Goal: Task Accomplishment & Management: Manage account settings

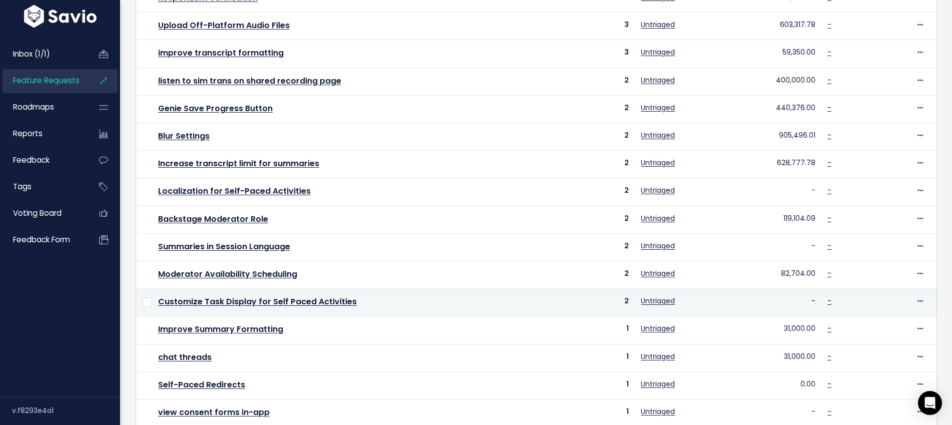
scroll to position [325, 0]
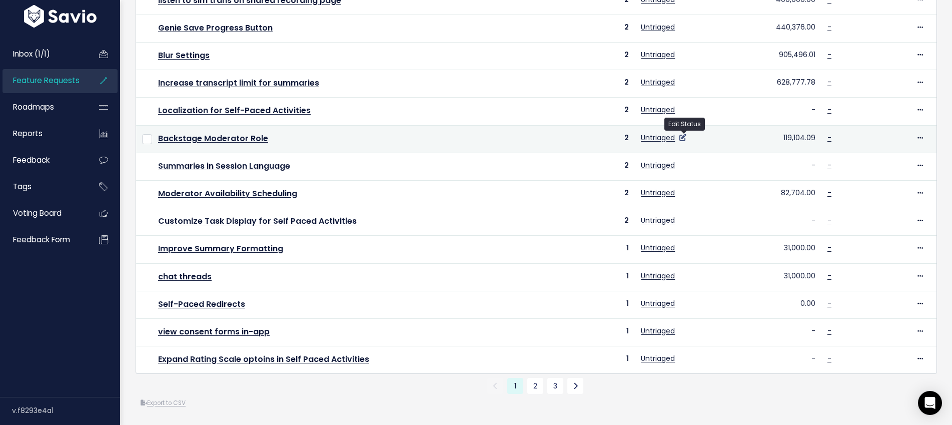
click at [685, 137] on icon at bounding box center [682, 137] width 7 height 7
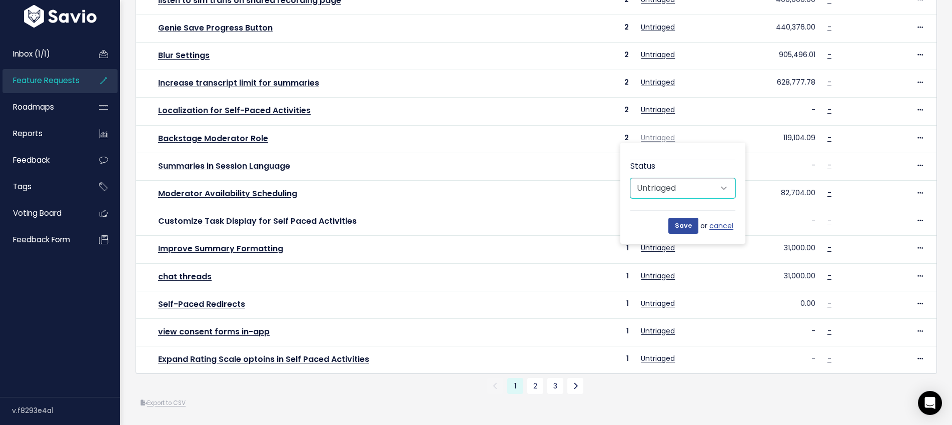
click at [724, 188] on select "Untriaged Under Consideration Planned In Progress Done Closed Won't do Not Plan…" at bounding box center [682, 188] width 105 height 20
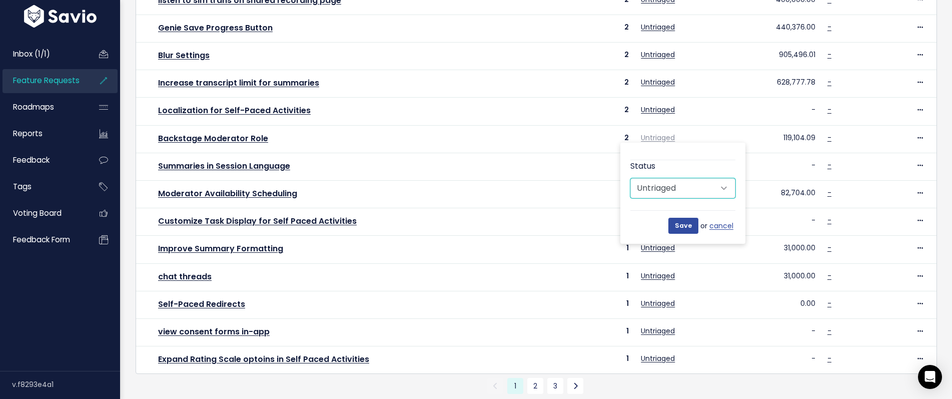
click at [731, 190] on select "Untriaged Under Consideration Planned In Progress Done Closed Won't do Not Plan…" at bounding box center [682, 188] width 105 height 20
click at [730, 190] on select "Untriaged Under Consideration Planned In Progress Done Closed Won't do Not Plan…" at bounding box center [682, 188] width 105 height 20
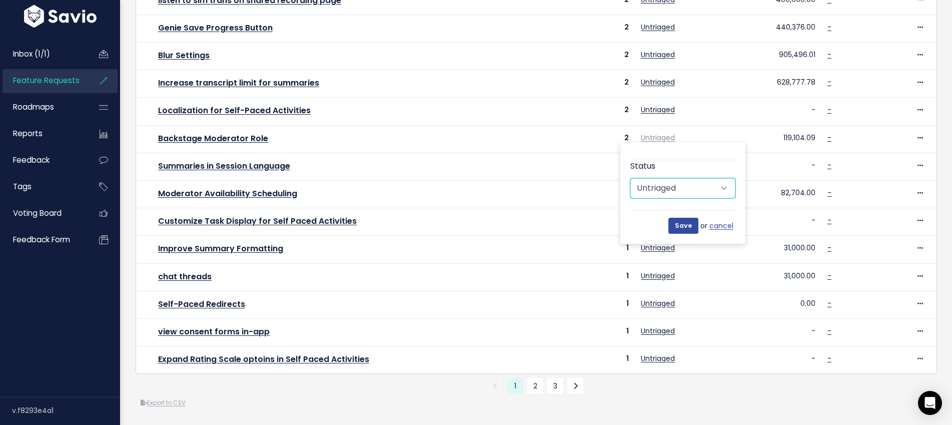
click at [717, 192] on select "Untriaged Under Consideration Planned In Progress Done Closed Won't do Not Plan…" at bounding box center [682, 188] width 105 height 20
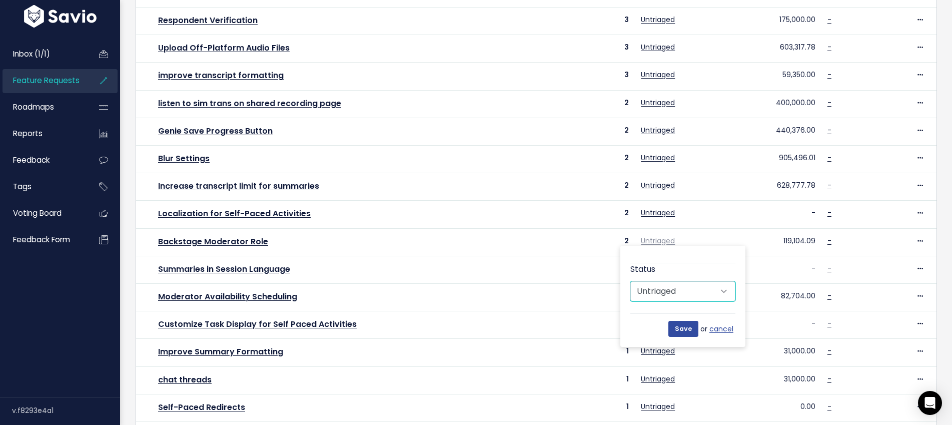
scroll to position [0, 0]
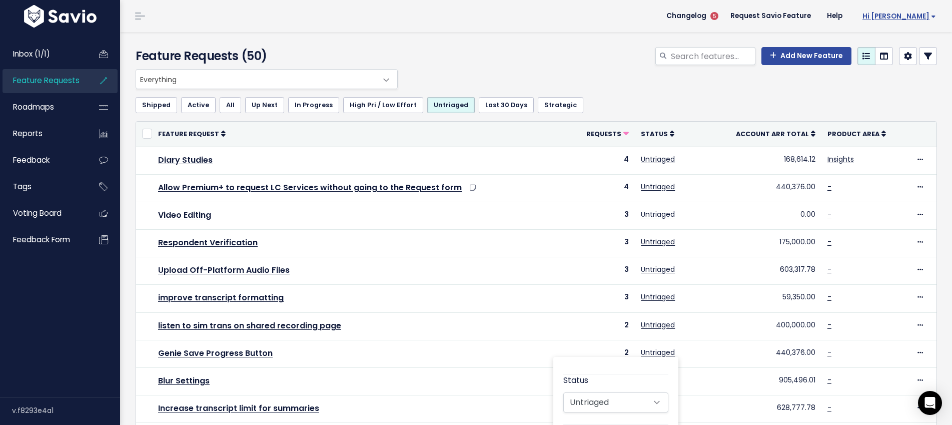
click at [928, 13] on span "Hi [PERSON_NAME]" at bounding box center [899, 17] width 74 height 8
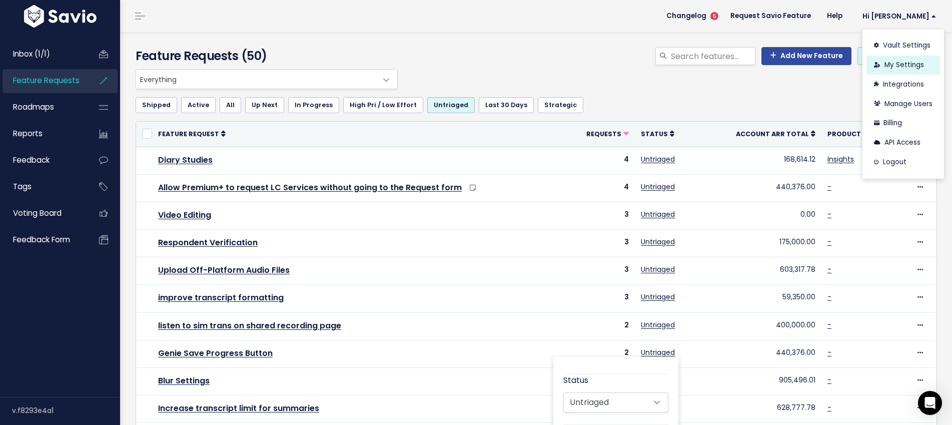
click at [909, 62] on link "My Settings" at bounding box center [903, 66] width 74 height 20
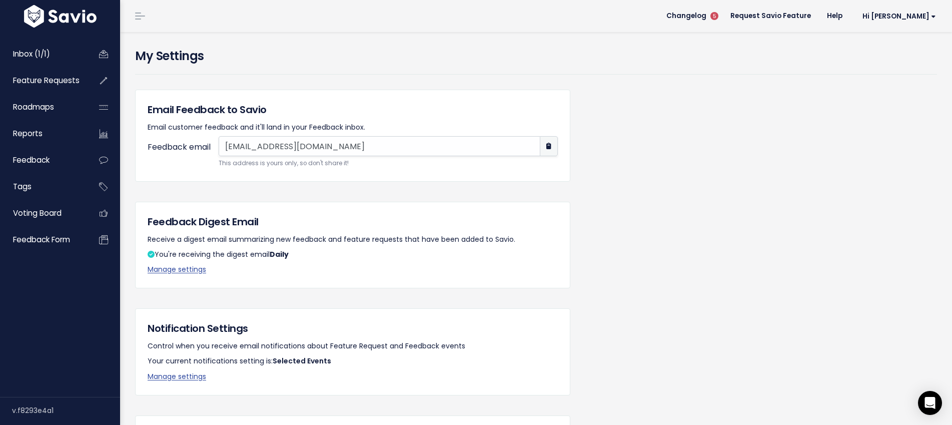
click at [140, 17] on link at bounding box center [140, 16] width 16 height 9
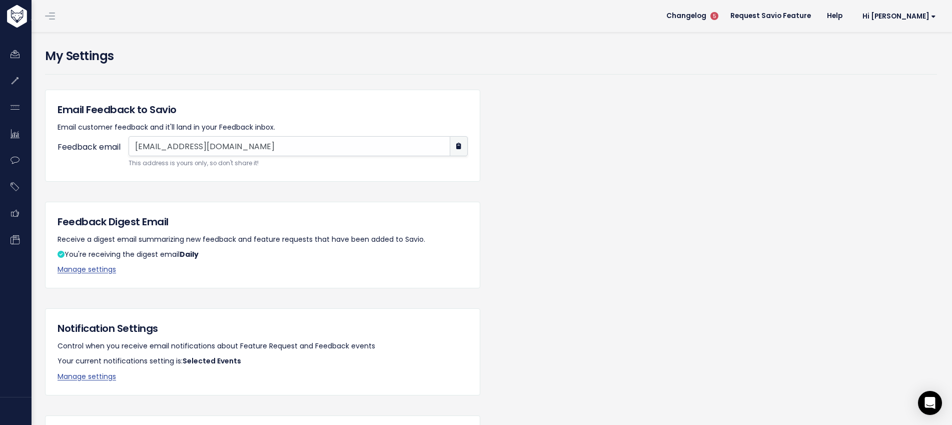
click at [162, 22] on header "Changelog 5 Request Savio Feature Help Hi Jilleun Vault Settings My Settings In…" at bounding box center [491, 16] width 922 height 32
click at [56, 16] on link at bounding box center [50, 16] width 16 height 9
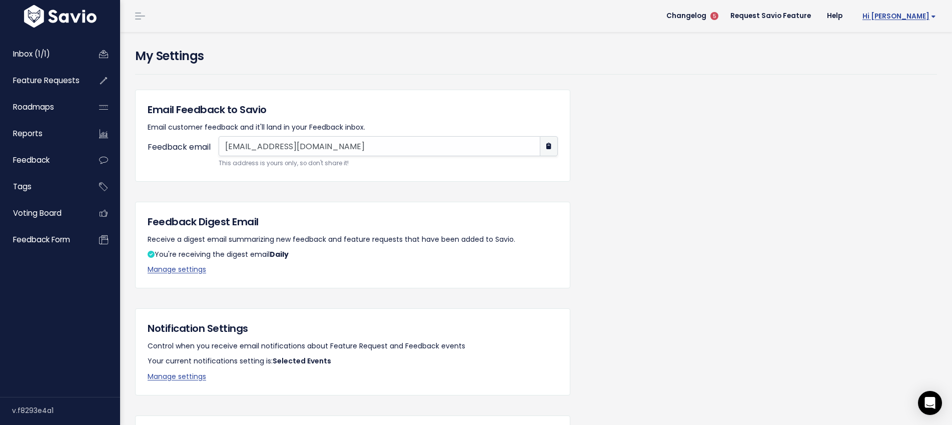
click at [905, 18] on span "Hi [PERSON_NAME]" at bounding box center [899, 17] width 74 height 8
click at [894, 44] on link "Vault Settings" at bounding box center [903, 46] width 74 height 20
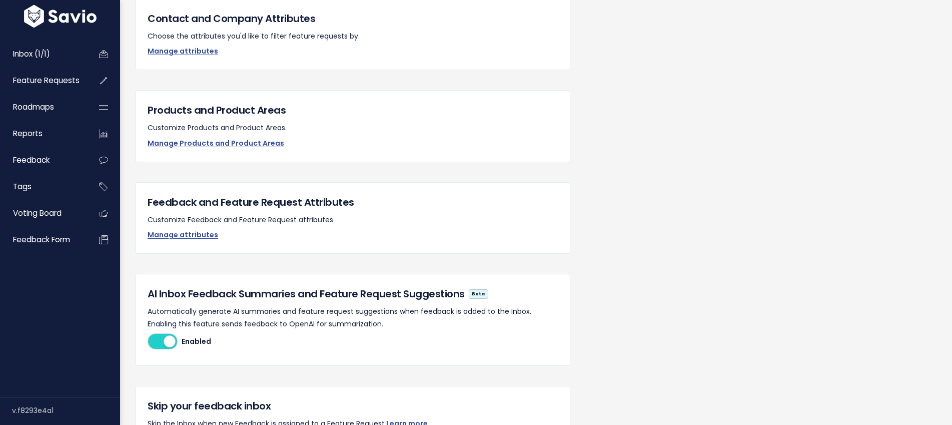
scroll to position [99, 0]
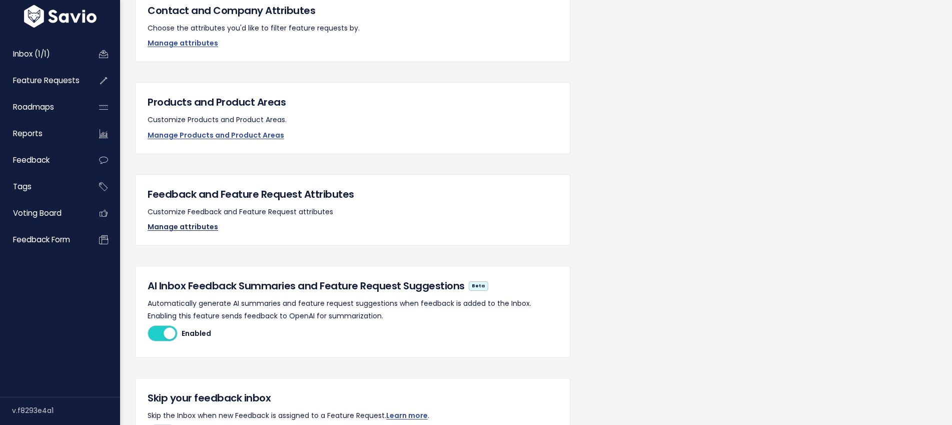
click at [188, 227] on link "Manage attributes" at bounding box center [183, 227] width 71 height 10
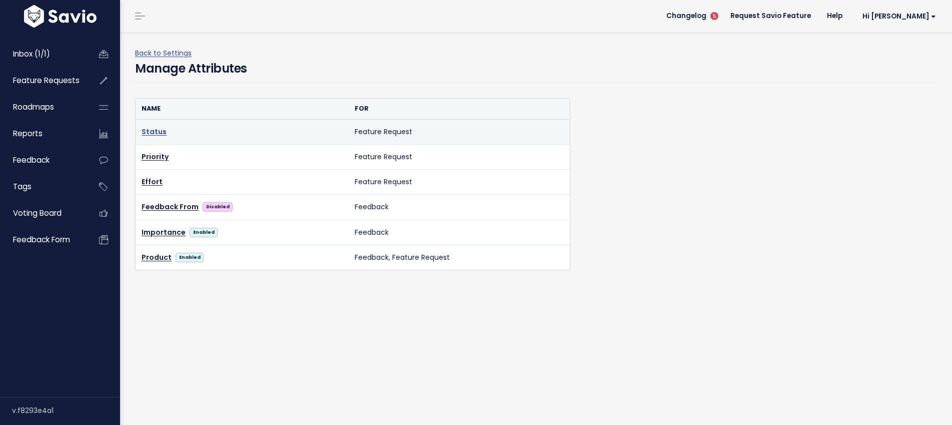
click at [143, 132] on link "Status" at bounding box center [154, 132] width 25 height 10
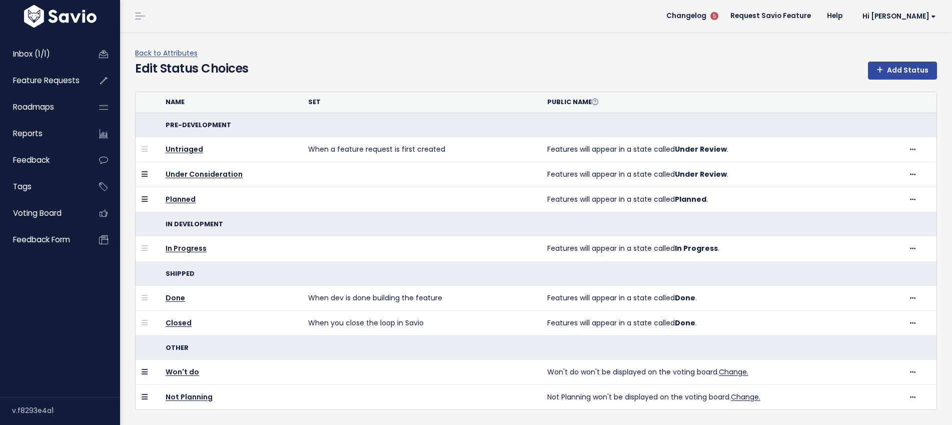
scroll to position [21, 0]
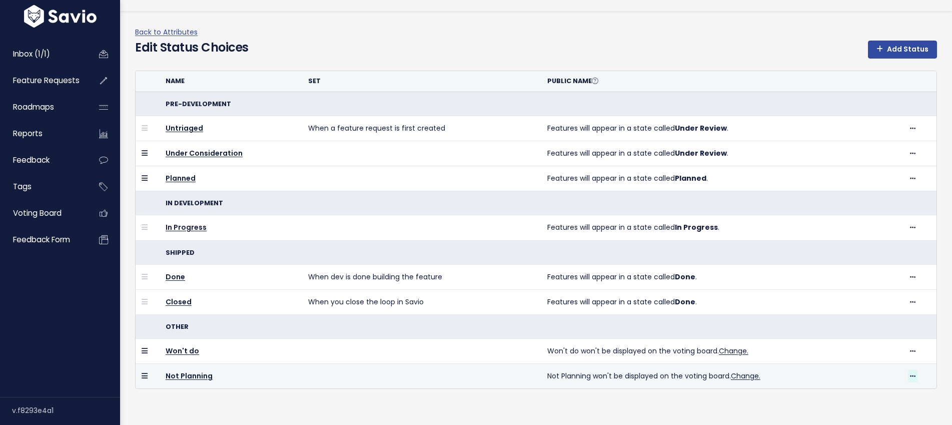
click at [914, 374] on icon at bounding box center [913, 376] width 6 height 7
click at [191, 376] on link "Not Planning" at bounding box center [189, 376] width 47 height 10
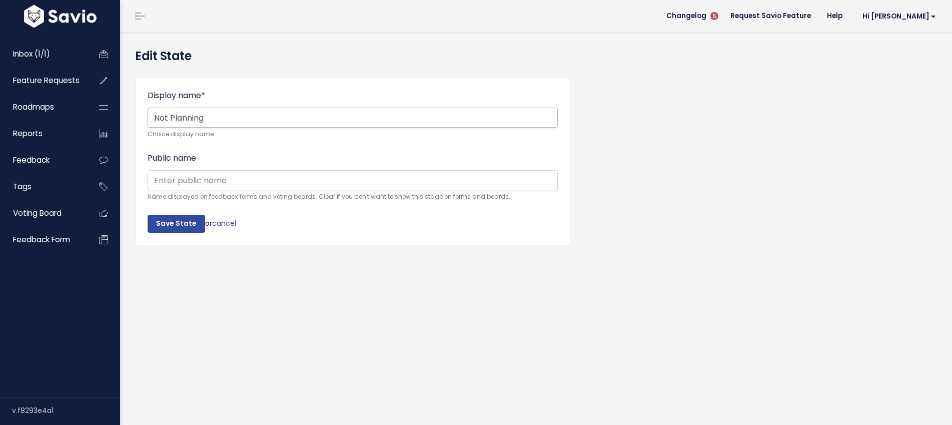
click at [214, 116] on input "Not Planning" at bounding box center [353, 118] width 410 height 20
click at [238, 116] on input "Not Planned at this Time" at bounding box center [353, 118] width 410 height 20
click at [234, 119] on input "Not Planned at this time" at bounding box center [353, 118] width 410 height 20
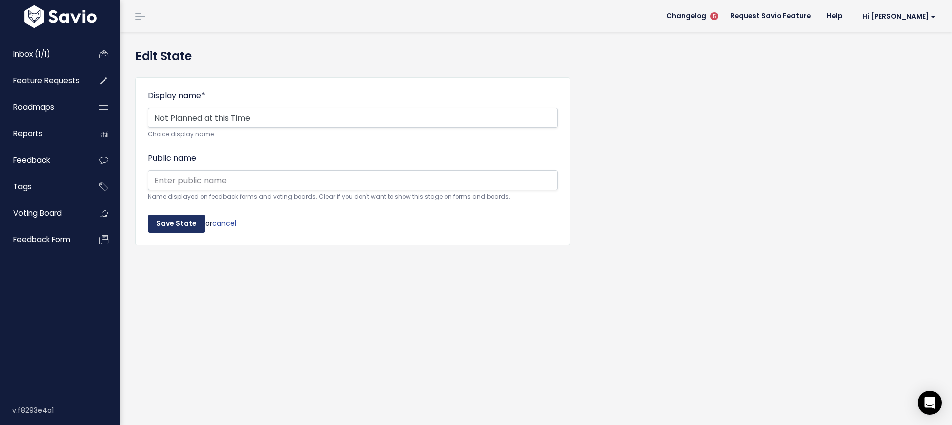
type input "Not Planned at this Time"
click at [185, 222] on input "Save State" at bounding box center [177, 224] width 58 height 18
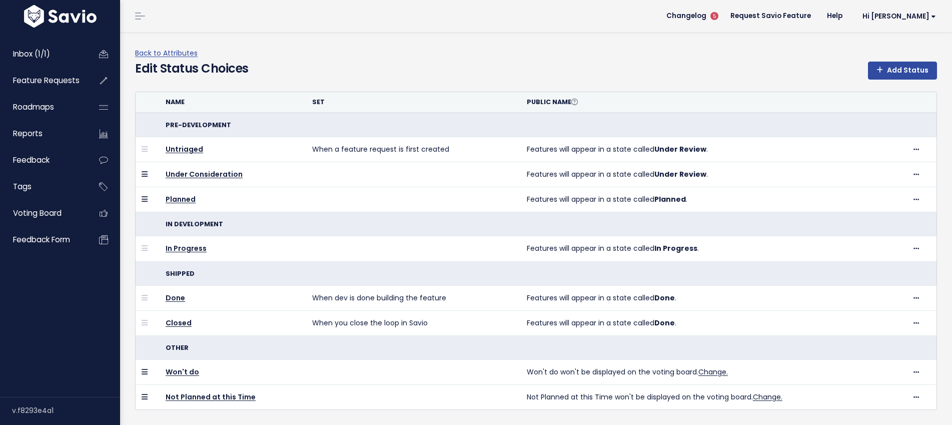
scroll to position [21, 0]
